Goal: Use online tool/utility: Use online tool/utility

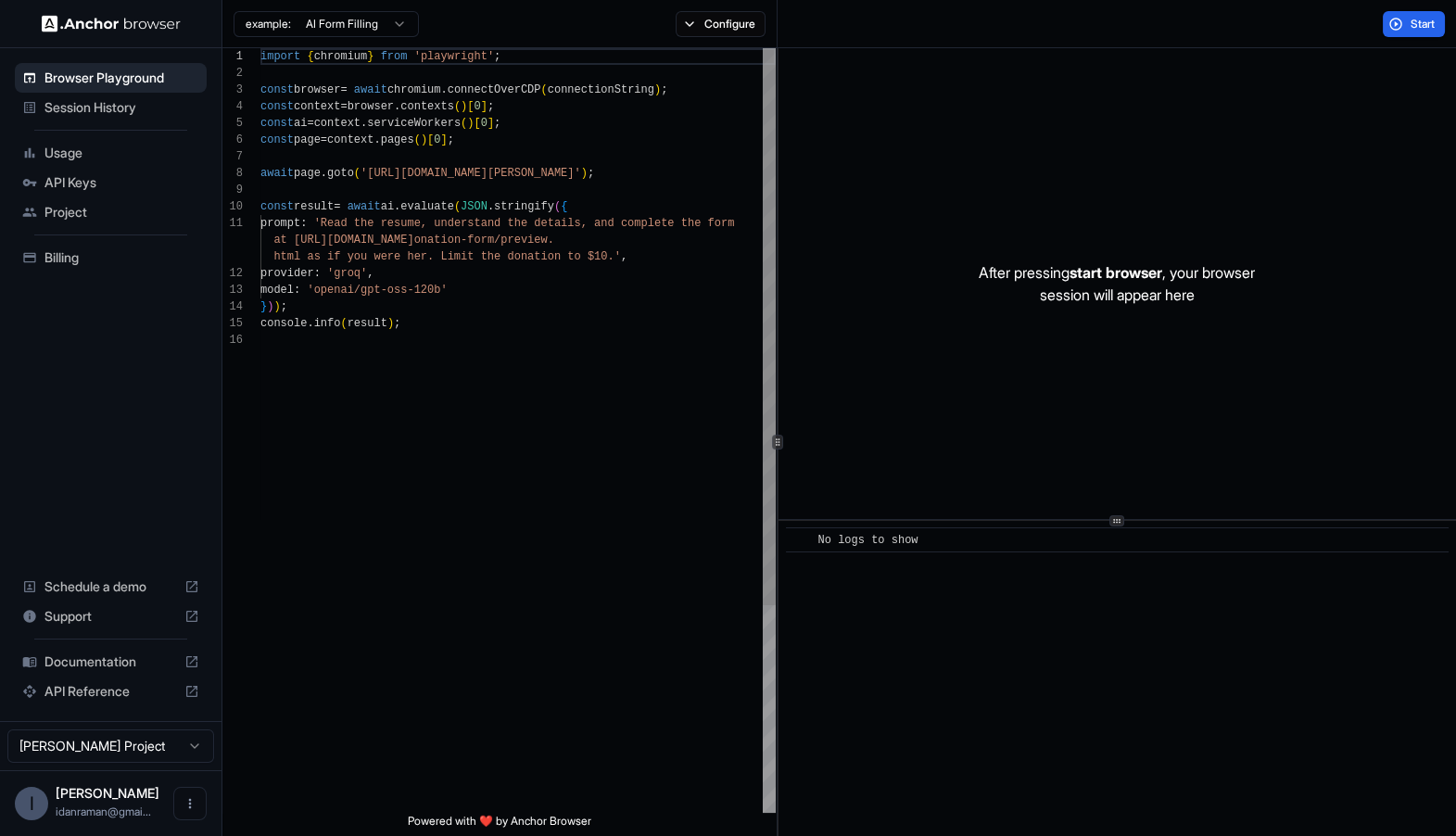
scroll to position [149, 0]
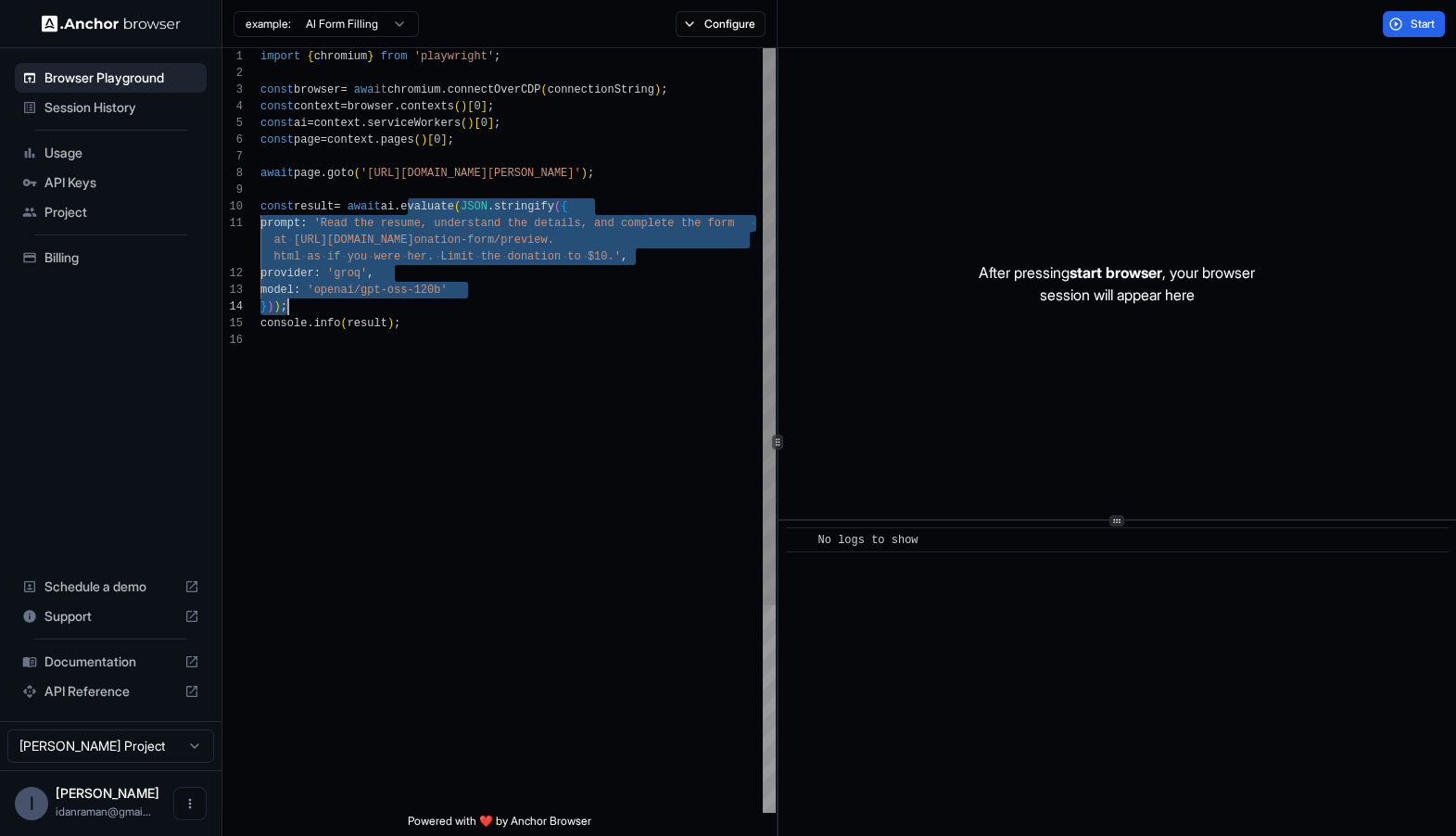
drag, startPoint x: 406, startPoint y: 209, endPoint x: 438, endPoint y: 303, distance: 99.3
click at [438, 303] on div "import { chromium } from 'playwright' ; const browser = await chromium . connec…" at bounding box center [518, 572] width 515 height 1048
click at [397, 215] on div "import { chromium } from 'playwright' ; const browser = await chromium . connec…" at bounding box center [518, 572] width 515 height 1048
click at [401, 208] on div "import { chromium } from 'playwright' ; const browser = await chromium . connec…" at bounding box center [518, 572] width 515 height 1048
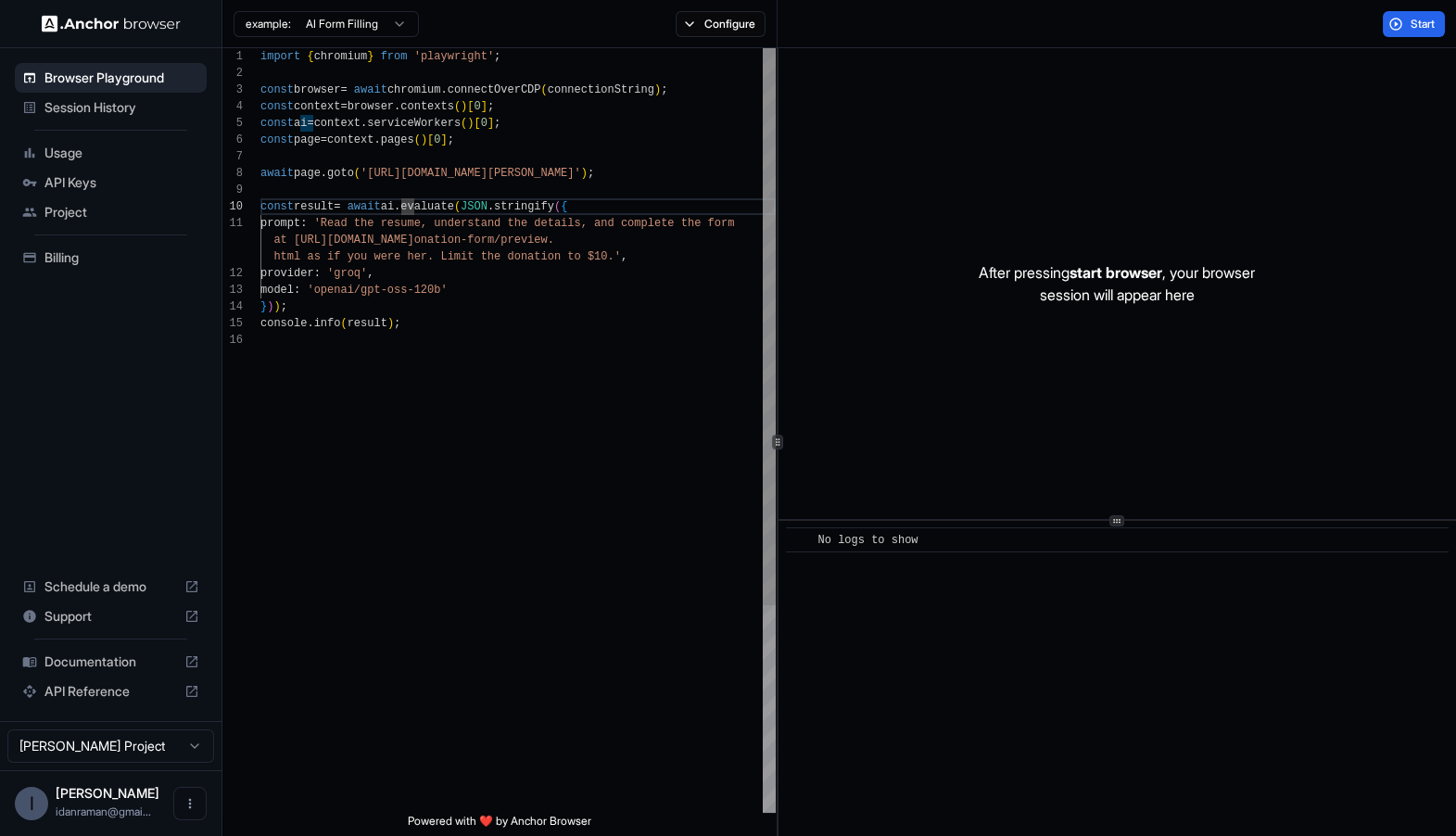
type textarea "**********"
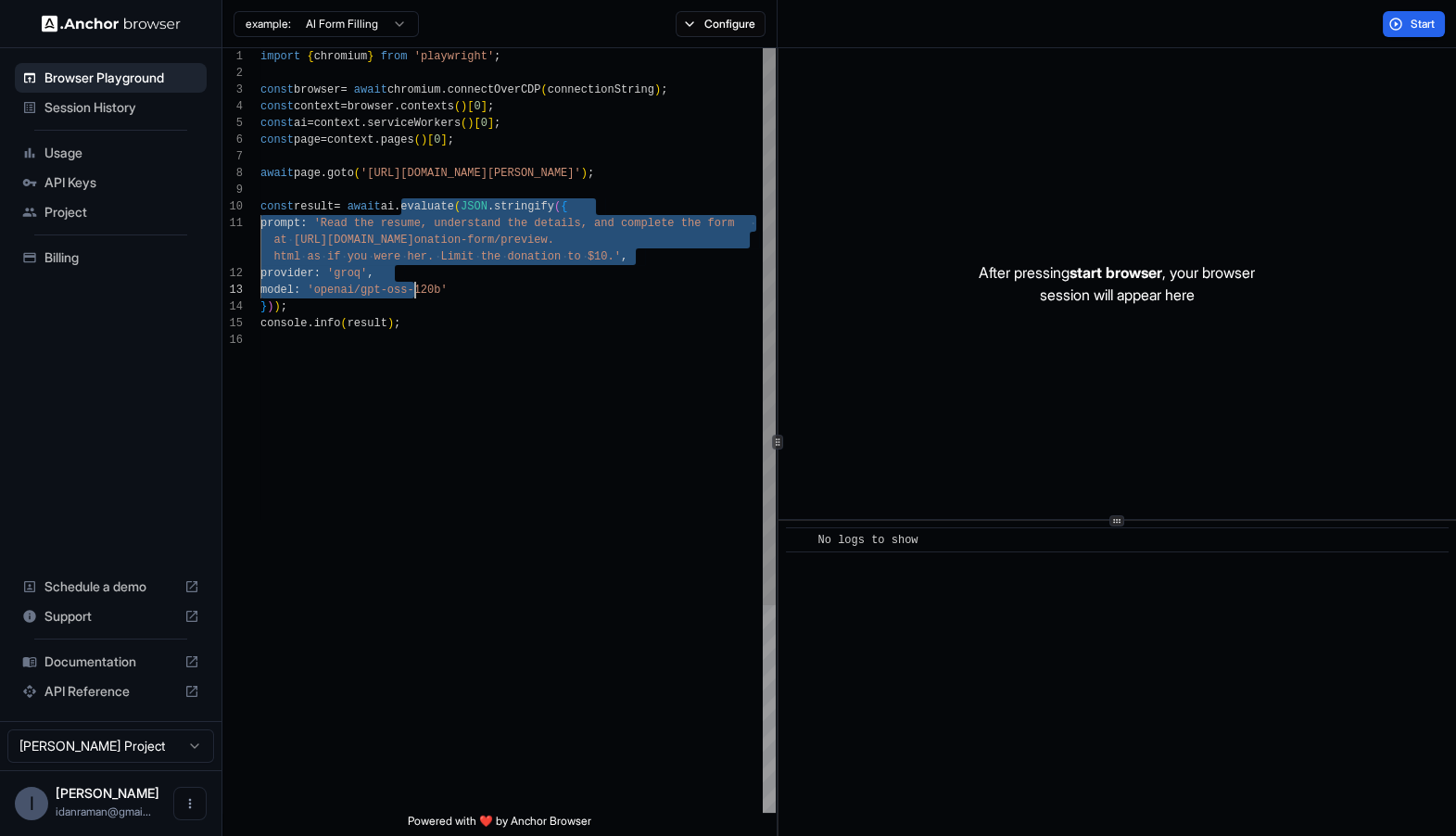
drag, startPoint x: 402, startPoint y: 207, endPoint x: 413, endPoint y: 288, distance: 81.7
click at [413, 286] on div "import { chromium } from 'playwright' ; const browser = await chromium . connec…" at bounding box center [518, 572] width 515 height 1048
